Goal: Check status: Check status

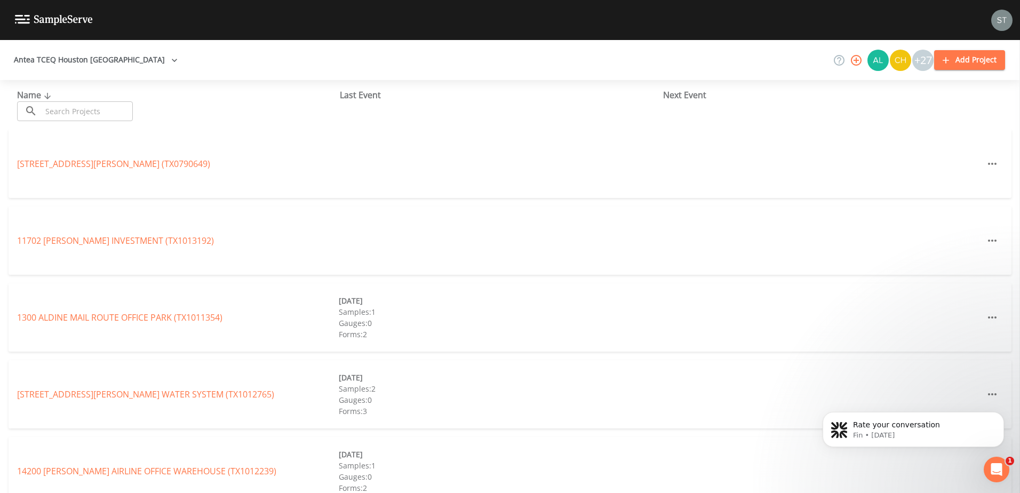
click at [136, 67] on button "Antea TCEQ Houston San Antonio" at bounding box center [96, 60] width 172 height 20
click at [397, 492] on link "Antea TCEQ North" at bounding box center [433, 499] width 73 height 12
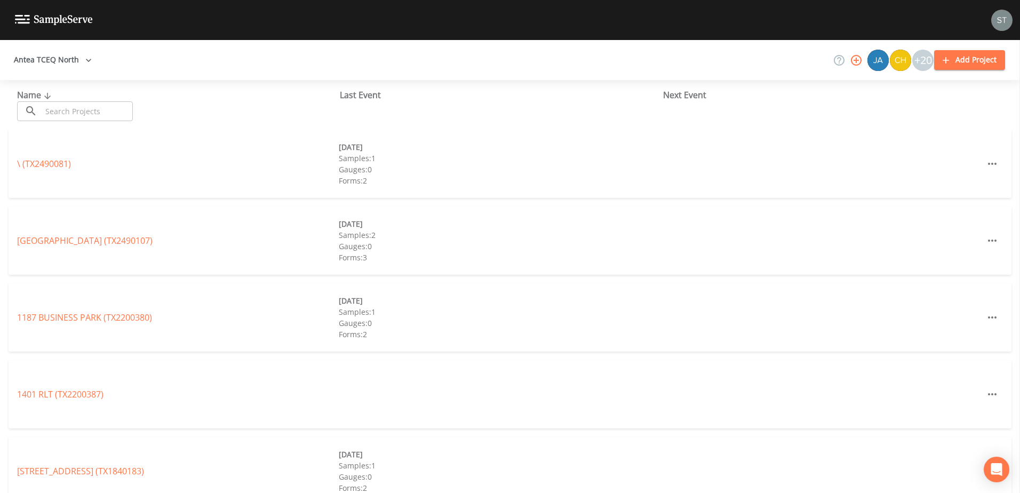
click at [47, 111] on input "text" at bounding box center [87, 111] width 91 height 20
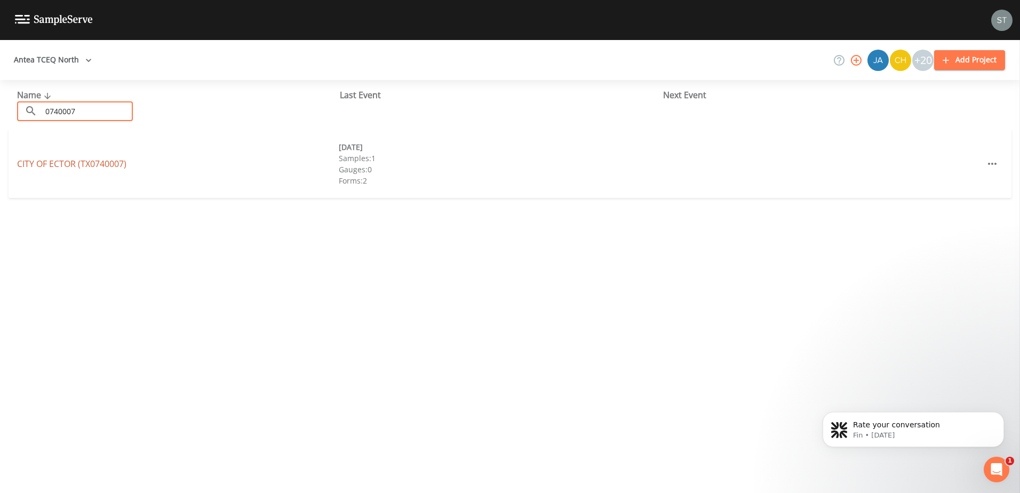
type input "0740007"
click at [90, 163] on link "CITY OF ECTOR (TX0740007)" at bounding box center [71, 164] width 109 height 12
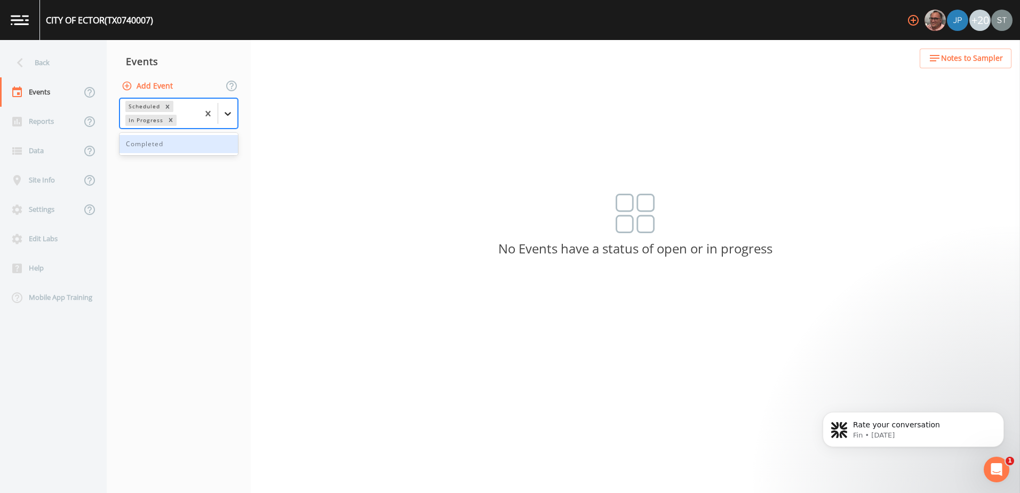
click at [229, 114] on icon at bounding box center [228, 114] width 6 height 4
click at [213, 152] on div "Completed" at bounding box center [178, 144] width 118 height 18
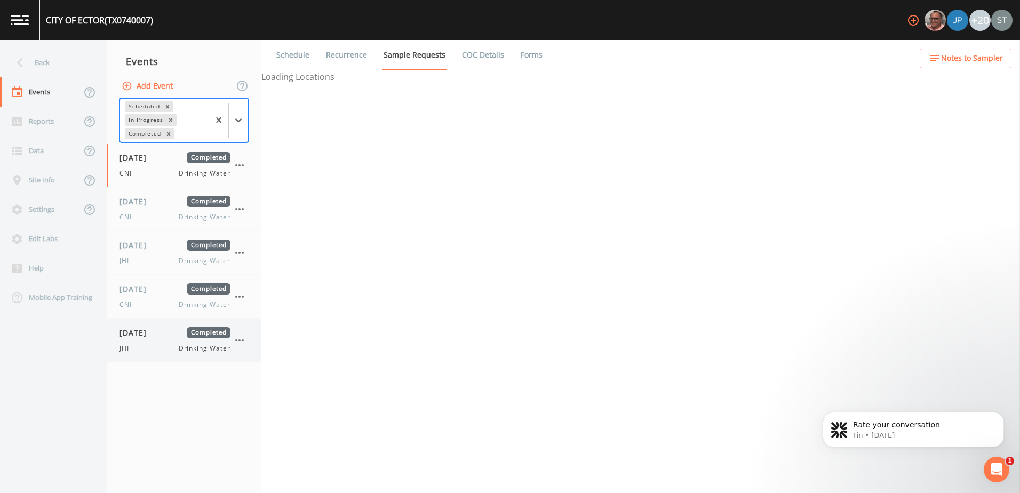
click at [151, 337] on span "[DATE]" at bounding box center [136, 332] width 35 height 11
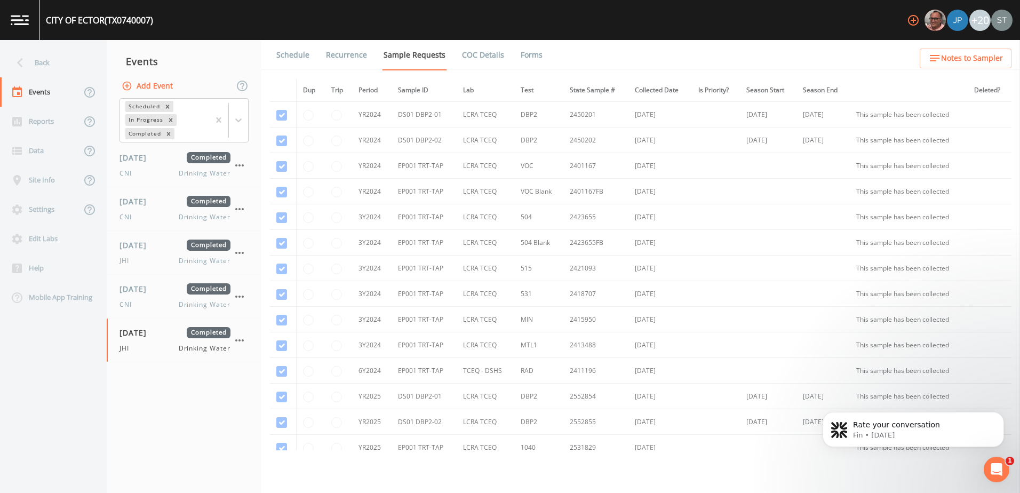
click at [534, 58] on link "Forms" at bounding box center [531, 55] width 25 height 30
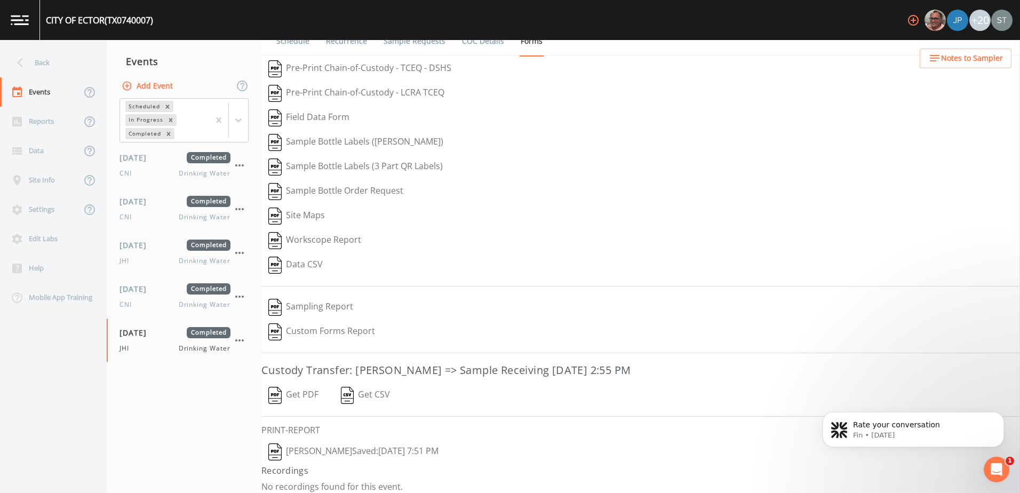
scroll to position [21, 0]
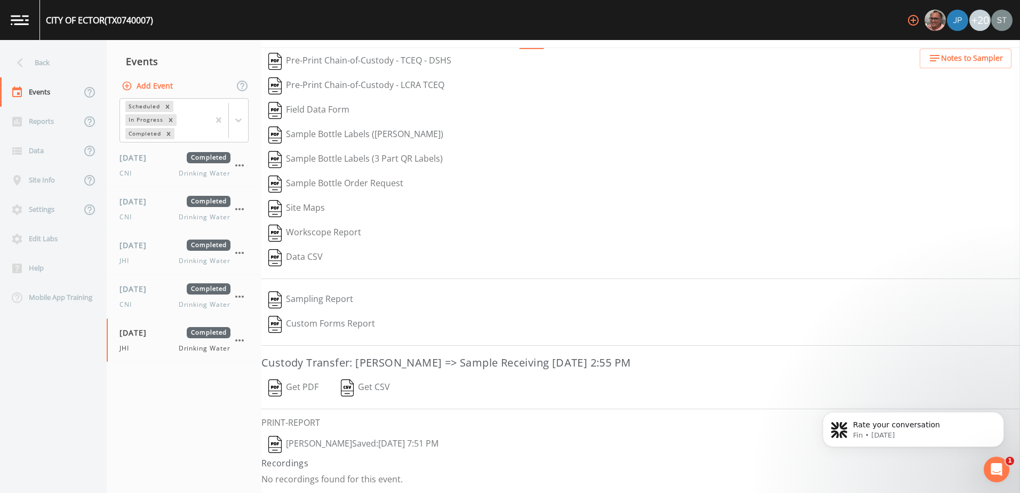
click at [324, 442] on button "[PERSON_NAME]  Saved: [DATE] 7:51 PM" at bounding box center [353, 444] width 184 height 25
click at [27, 70] on icon at bounding box center [20, 62] width 19 height 19
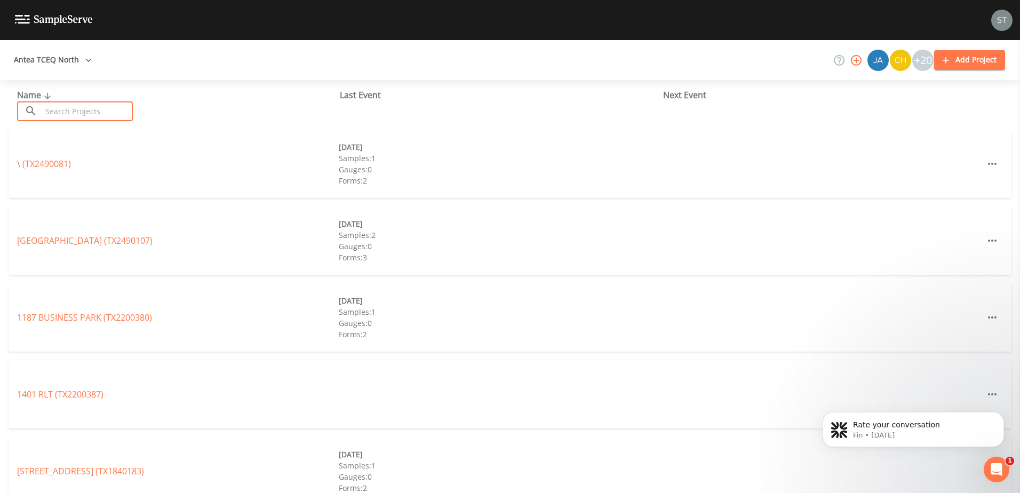
click at [50, 107] on input "text" at bounding box center [87, 111] width 91 height 20
paste input "TX0910055"
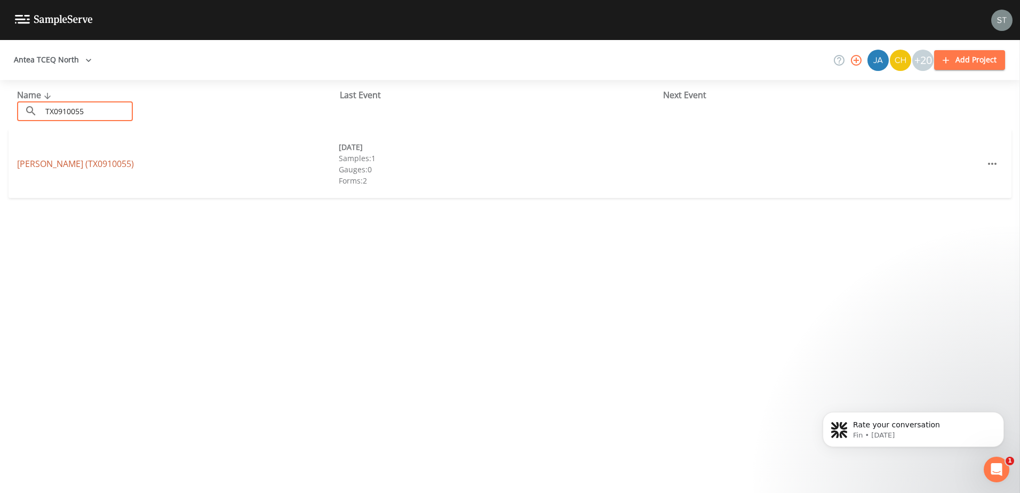
type input "TX0910055"
click at [87, 160] on link "[PERSON_NAME] (TX0910055)" at bounding box center [75, 164] width 117 height 12
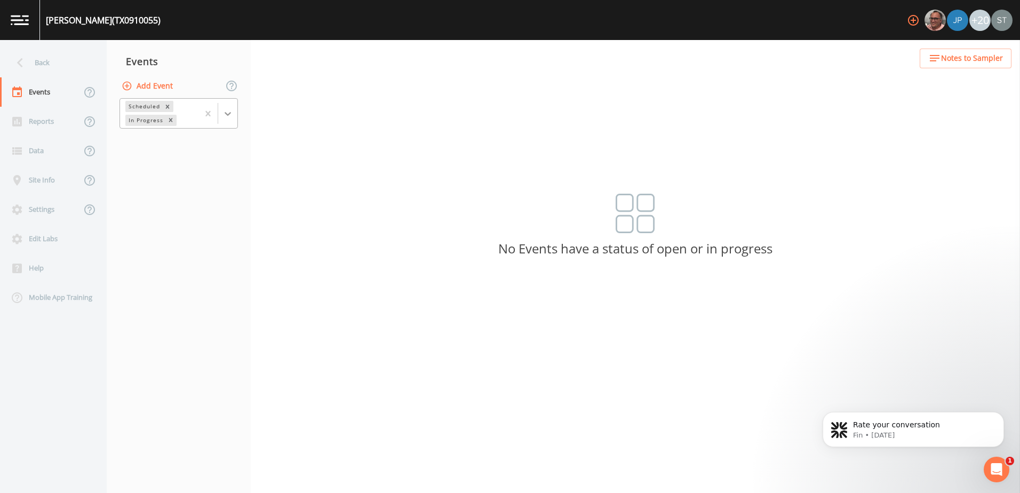
drag, startPoint x: 227, startPoint y: 117, endPoint x: 217, endPoint y: 161, distance: 44.3
click at [227, 118] on icon at bounding box center [227, 113] width 11 height 11
click at [210, 148] on div "Completed" at bounding box center [178, 144] width 118 height 18
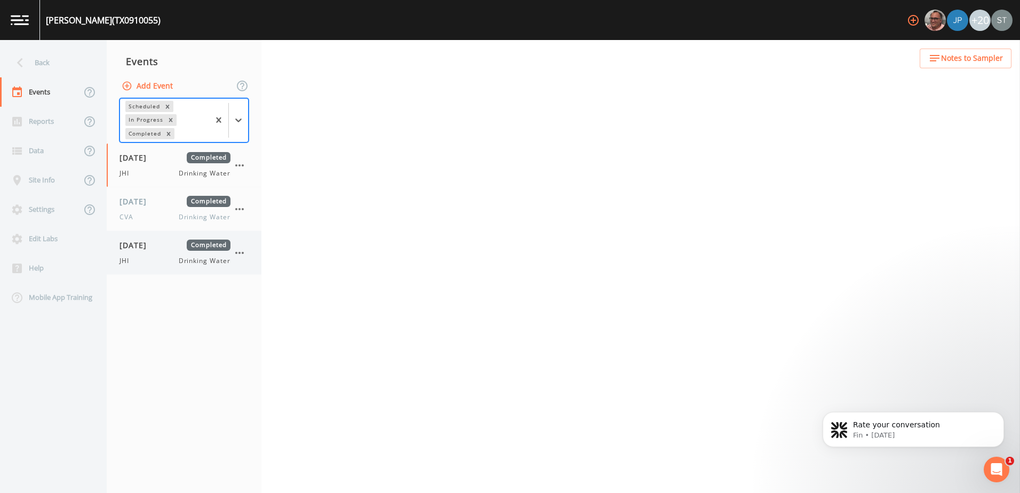
click at [157, 252] on div "[DATE] Completed JHI Drinking Water" at bounding box center [174, 252] width 111 height 26
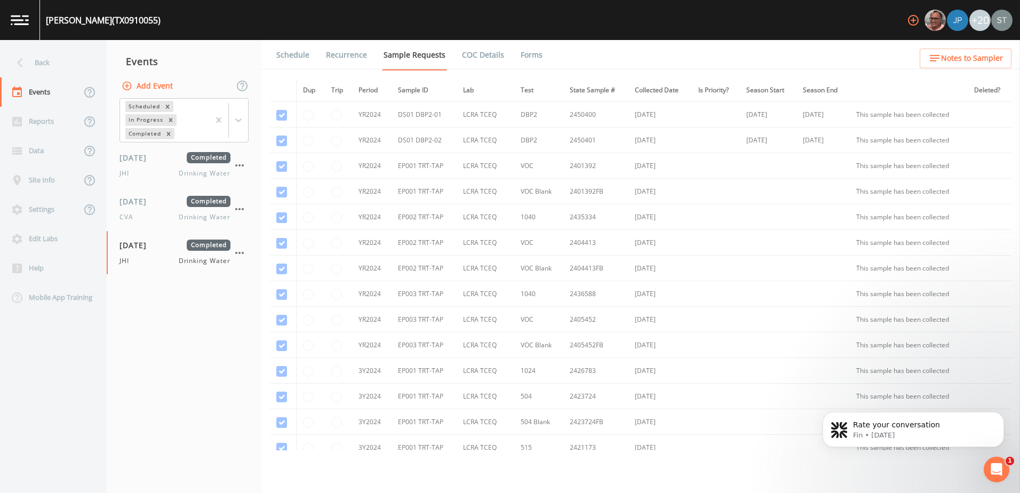
drag, startPoint x: 533, startPoint y: 55, endPoint x: 519, endPoint y: 61, distance: 15.8
click at [532, 56] on link "Forms" at bounding box center [531, 55] width 25 height 30
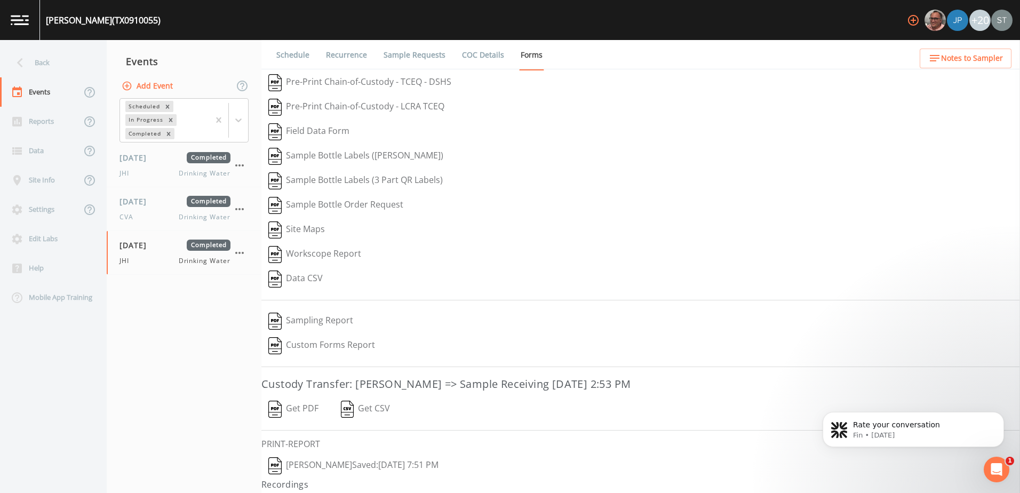
click at [314, 461] on button "[PERSON_NAME]  Saved: [DATE] 7:51 PM" at bounding box center [353, 465] width 184 height 25
